Goal: Find specific page/section: Find specific page/section

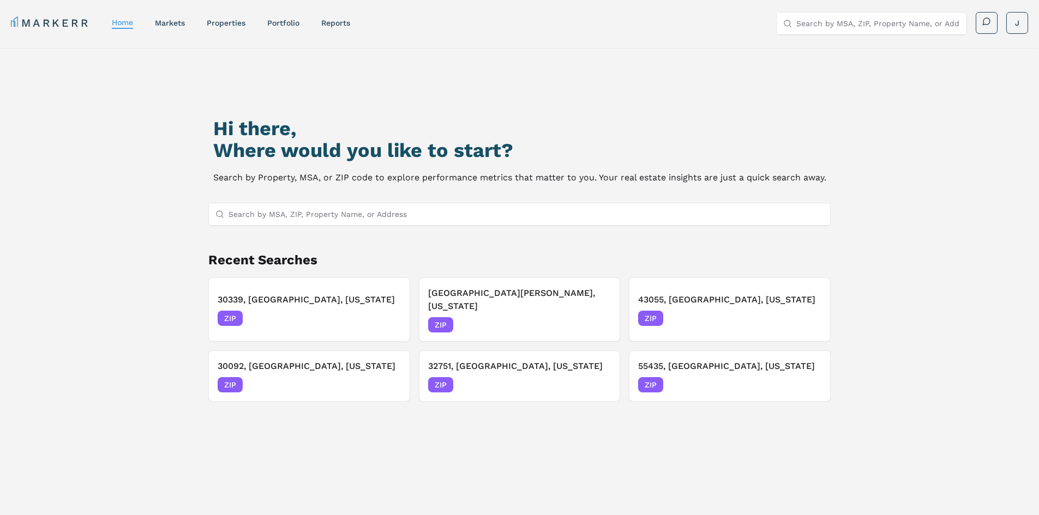
click at [530, 225] on input "Search by MSA, ZIP, Property Name, or Address" at bounding box center [525, 214] width 595 height 22
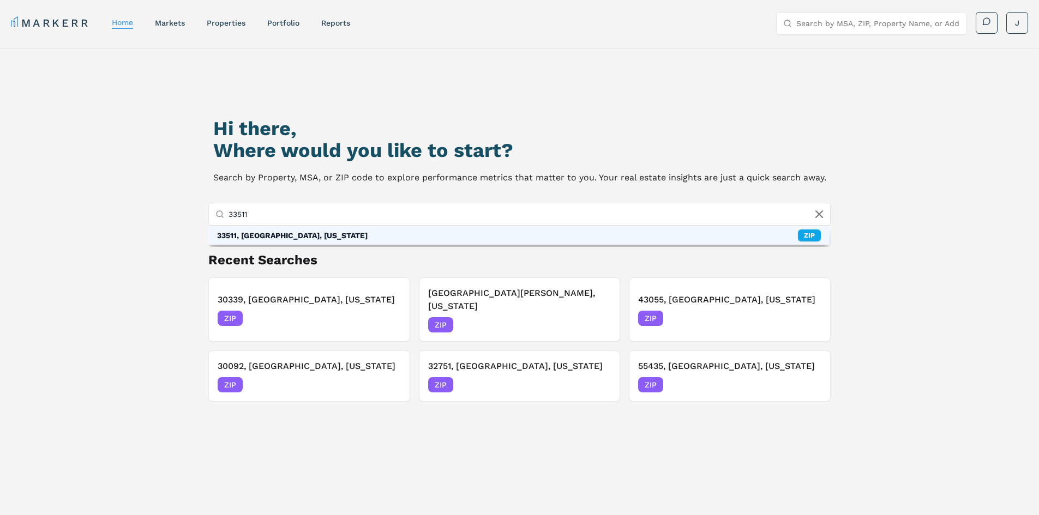
type input "33511"
click at [593, 239] on div "33511, [GEOGRAPHIC_DATA], [US_STATE] ZIP" at bounding box center [519, 235] width 622 height 19
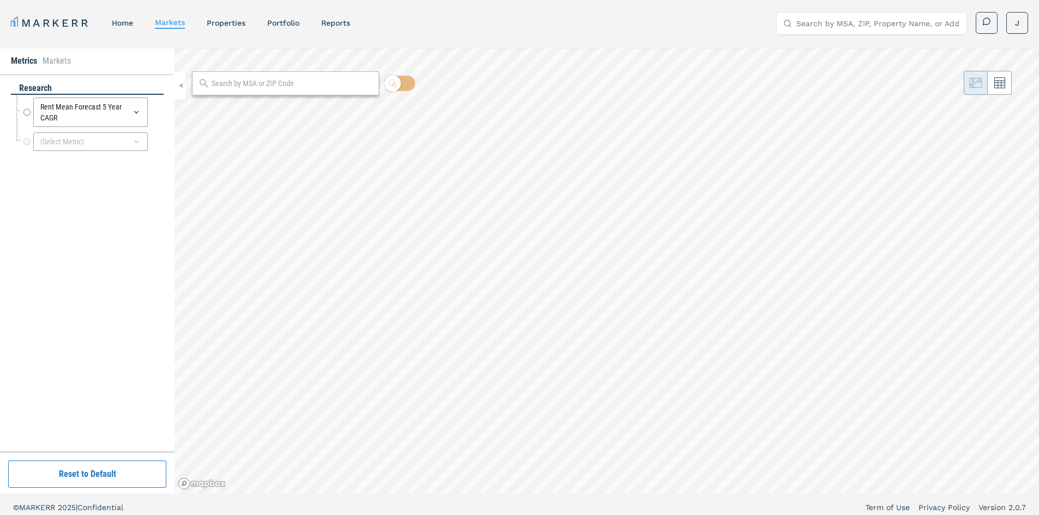
radio input "true"
